Goal: Use online tool/utility

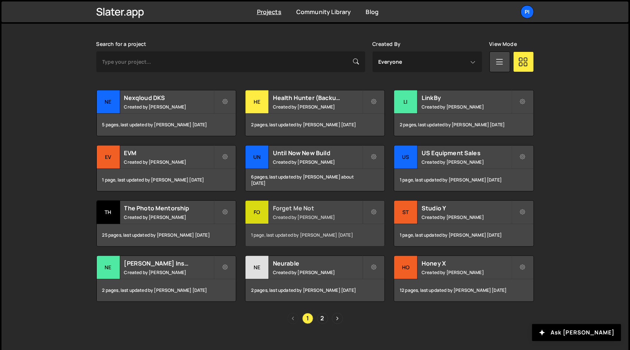
scroll to position [209, 0]
click at [192, 108] on small "Created by [PERSON_NAME]" at bounding box center [168, 106] width 89 height 6
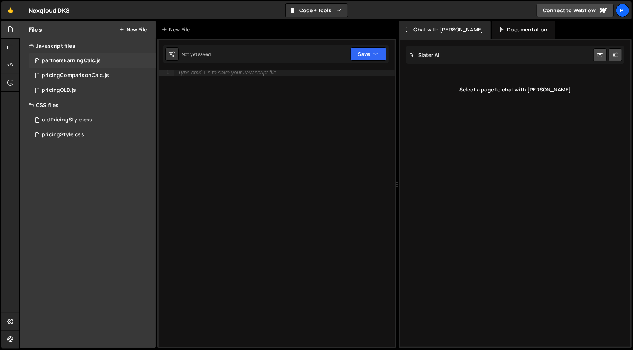
click at [109, 64] on div "0 partnersEarningCalc.js 0" at bounding box center [92, 60] width 127 height 15
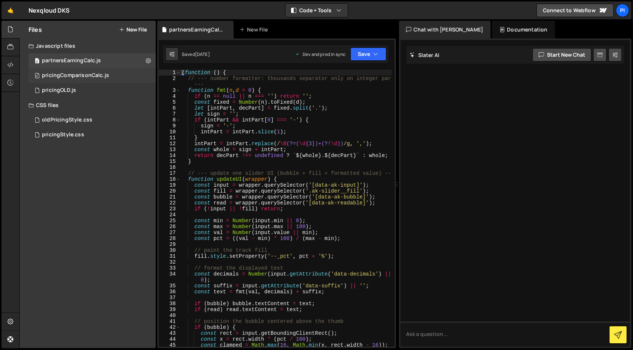
click at [108, 71] on div "0 pricingComparisonCalc.js 0" at bounding box center [92, 75] width 127 height 15
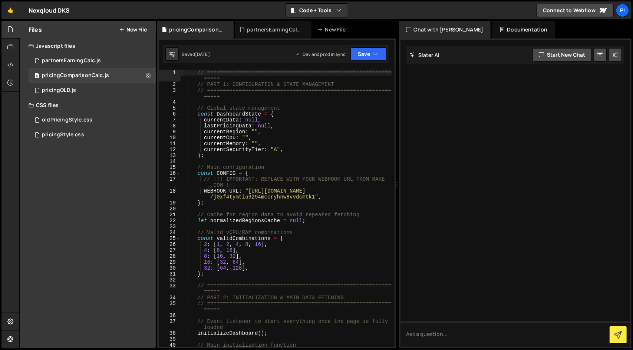
click at [350, 198] on div "// =========================================================== ===== // PART 1:…" at bounding box center [285, 217] width 211 height 295
type textarea "}"
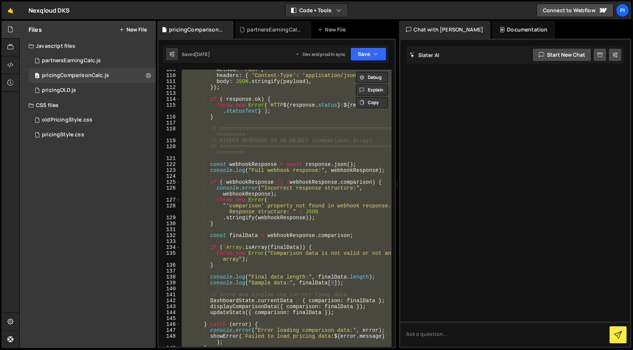
scroll to position [723, 0]
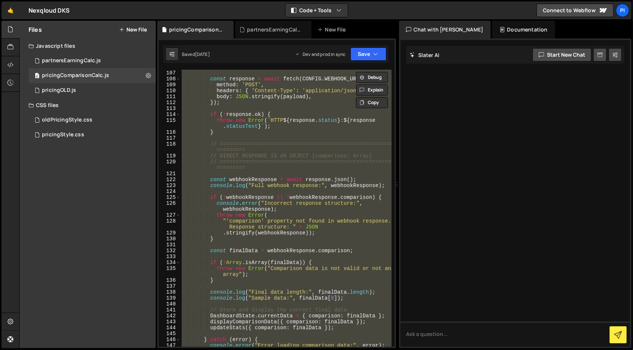
click at [300, 192] on div "console . log ( "Sending payload:" , payload ) ; const response = await fetch (…" at bounding box center [285, 208] width 211 height 277
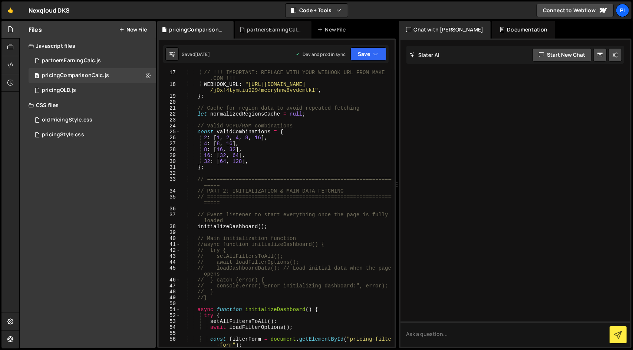
scroll to position [107, 0]
